Goal: Task Accomplishment & Management: Complete application form

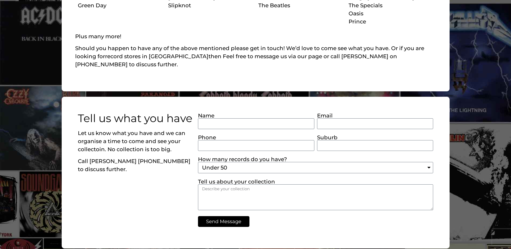
scroll to position [431, 0]
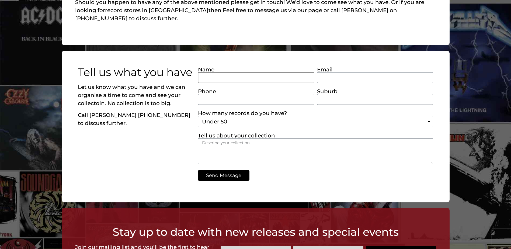
click at [204, 72] on input "Name" at bounding box center [256, 77] width 116 height 11
type input "[PERSON_NAME]"
type input "[EMAIL_ADDRESS][DOMAIN_NAME]"
type input "0409457909"
click at [222, 72] on input "[PERSON_NAME]" at bounding box center [256, 77] width 116 height 11
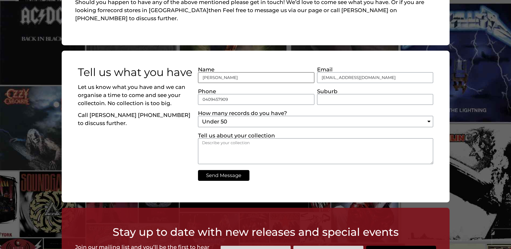
type input "[PERSON_NAME]"
click at [320, 94] on input "Suburb" at bounding box center [375, 99] width 116 height 11
type input "Evanston"
click at [228, 116] on select "Under 50 Between 50 and 200 Over 200 Over 500" at bounding box center [315, 121] width 235 height 11
select select "Over 200"
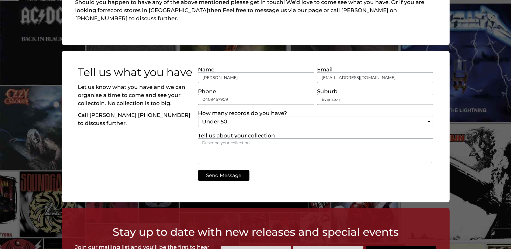
click at [198, 116] on select "Under 50 Between 50 and 200 Over 200 Over 500" at bounding box center [315, 121] width 235 height 11
click at [204, 138] on textarea "Tell us about your collection" at bounding box center [315, 151] width 235 height 26
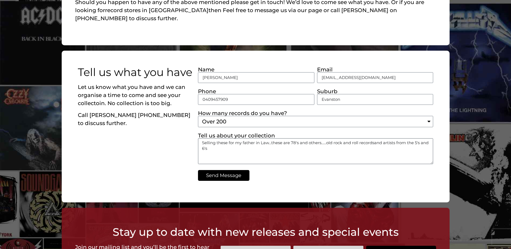
click at [212, 138] on textarea "Selling these for my father in Law...these are 78's and others......old rock an…" at bounding box center [315, 151] width 235 height 26
click at [377, 138] on textarea "Selling these for my father in Law...these are 78's and others......old rock an…" at bounding box center [315, 151] width 235 height 26
click at [420, 138] on textarea "Selling these for my father in Law...these are 78's and others......old rock an…" at bounding box center [315, 151] width 235 height 26
click at [220, 138] on textarea "Selling these for my father in Law...these are 78's and others......old rock an…" at bounding box center [315, 151] width 235 height 26
click at [219, 138] on textarea "Selling these for my father in Law...these are 78's and others......old rock an…" at bounding box center [315, 151] width 235 height 26
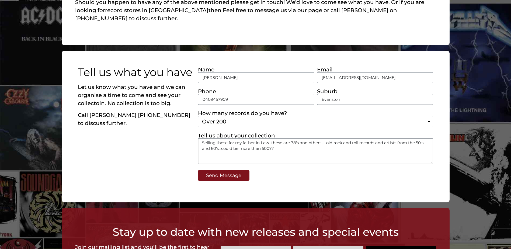
type textarea "Selling these for my father in Law...these are 78's and others......old rock an…"
click at [233, 170] on button "Send Message" at bounding box center [223, 175] width 51 height 11
